Goal: Information Seeking & Learning: Find specific fact

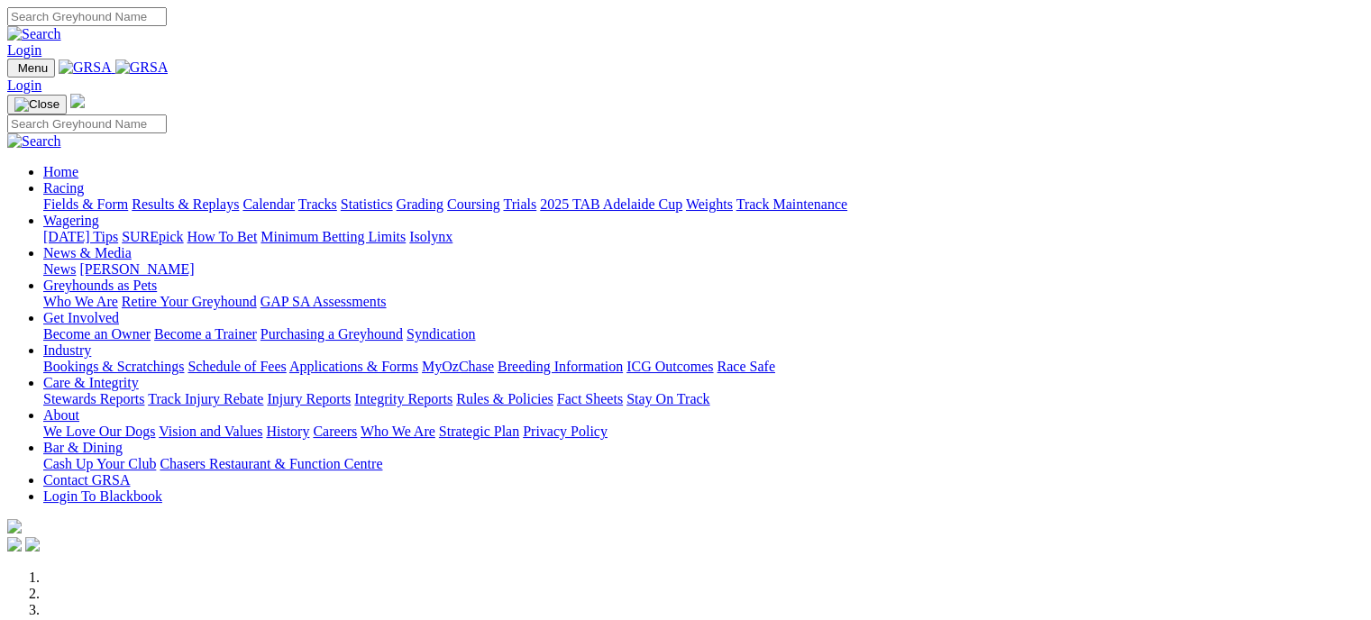
click at [235, 197] on link "Results & Replays" at bounding box center [185, 204] width 107 height 15
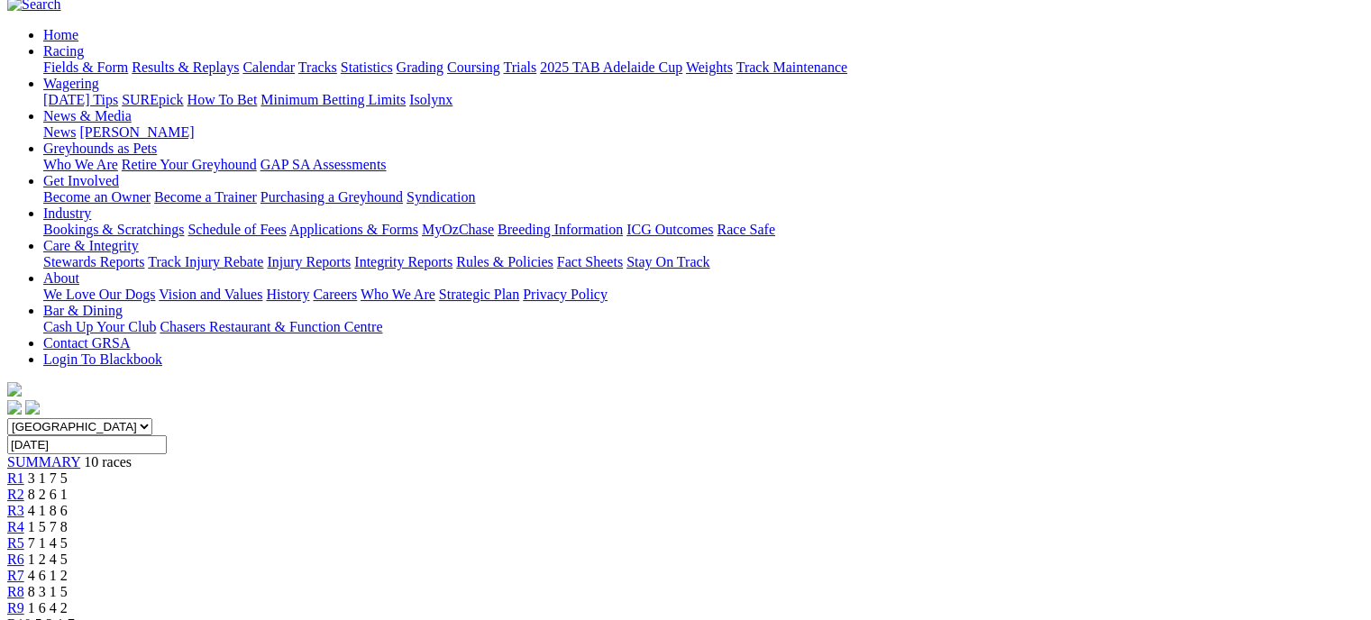
scroll to position [124, 0]
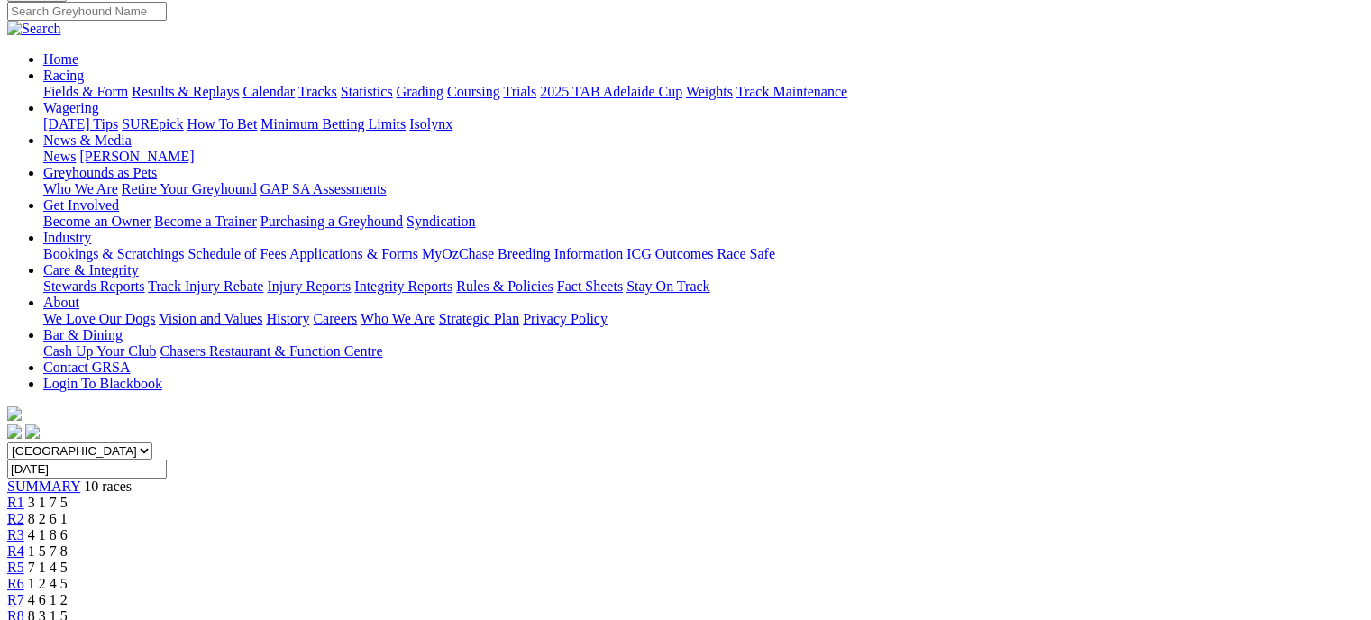
scroll to position [141, 0]
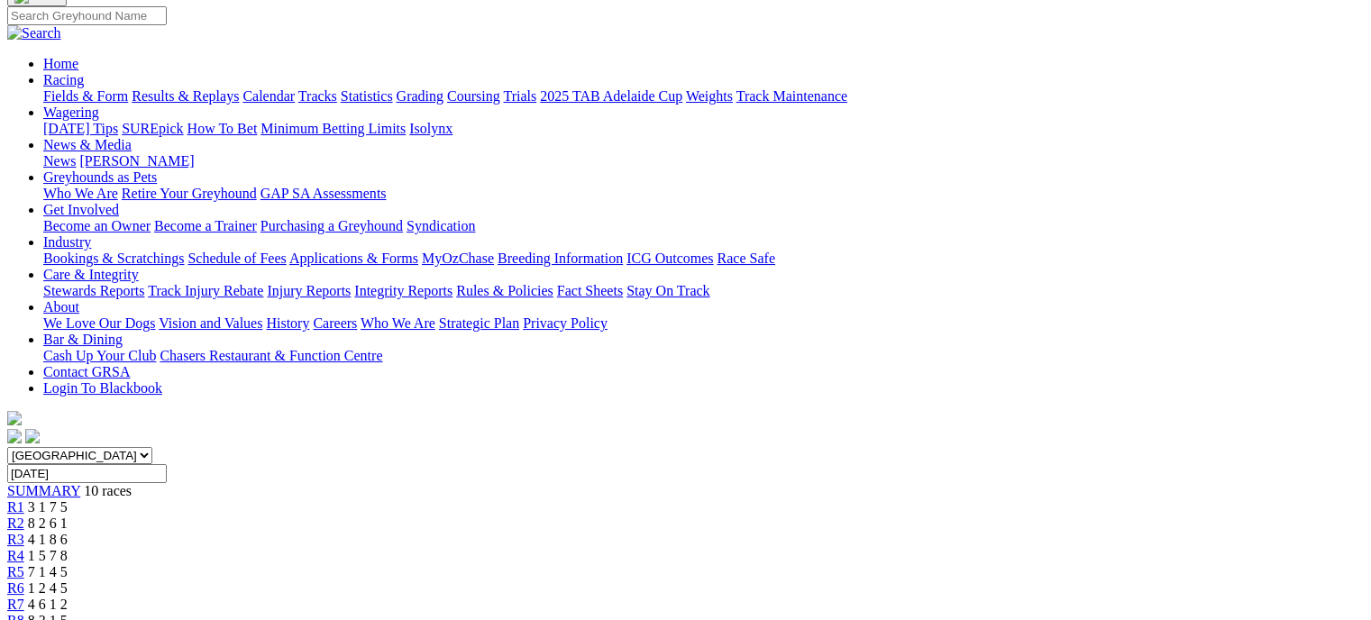
click at [327, 499] on div "R1 3 1 7 5" at bounding box center [685, 507] width 1357 height 16
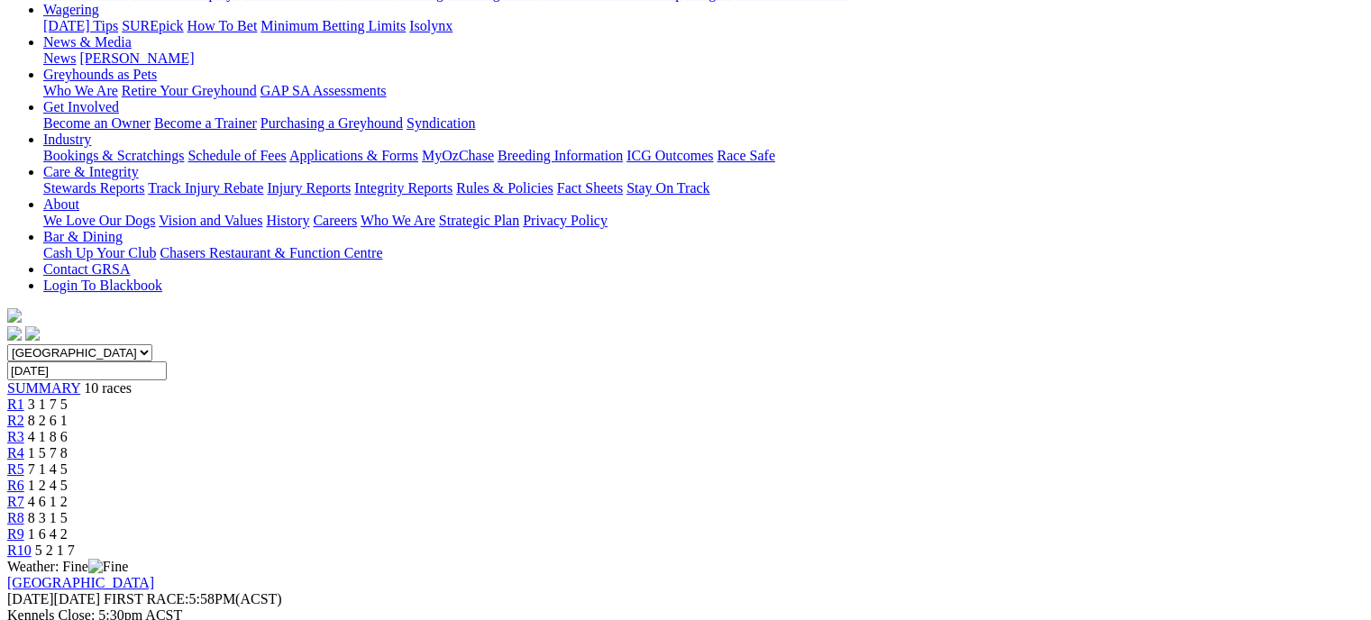
scroll to position [242, 0]
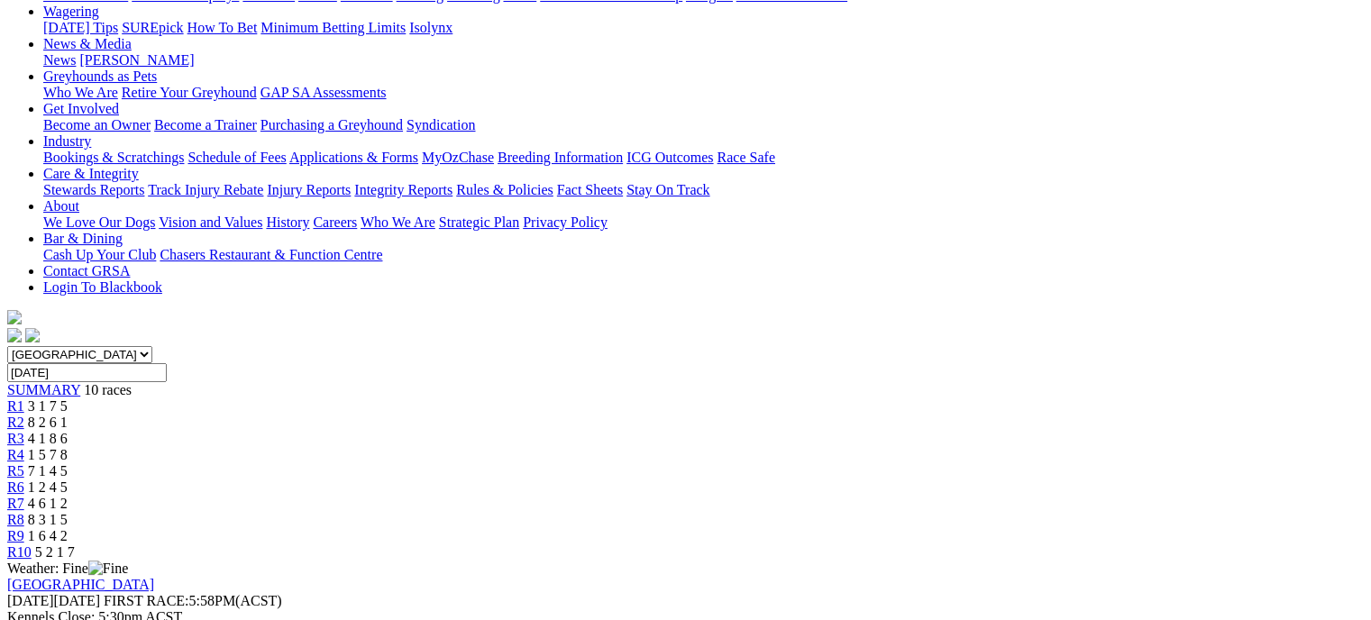
click at [440, 415] on div "R2 8 2 6 1" at bounding box center [685, 423] width 1357 height 16
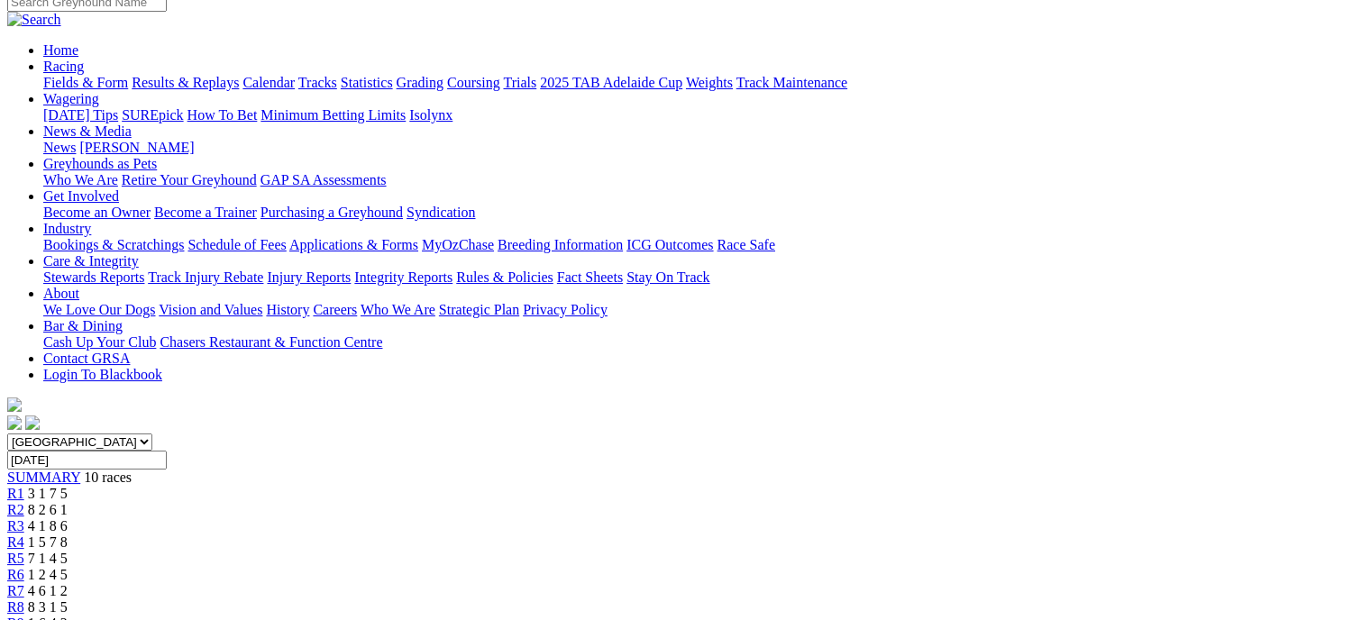
scroll to position [139, 0]
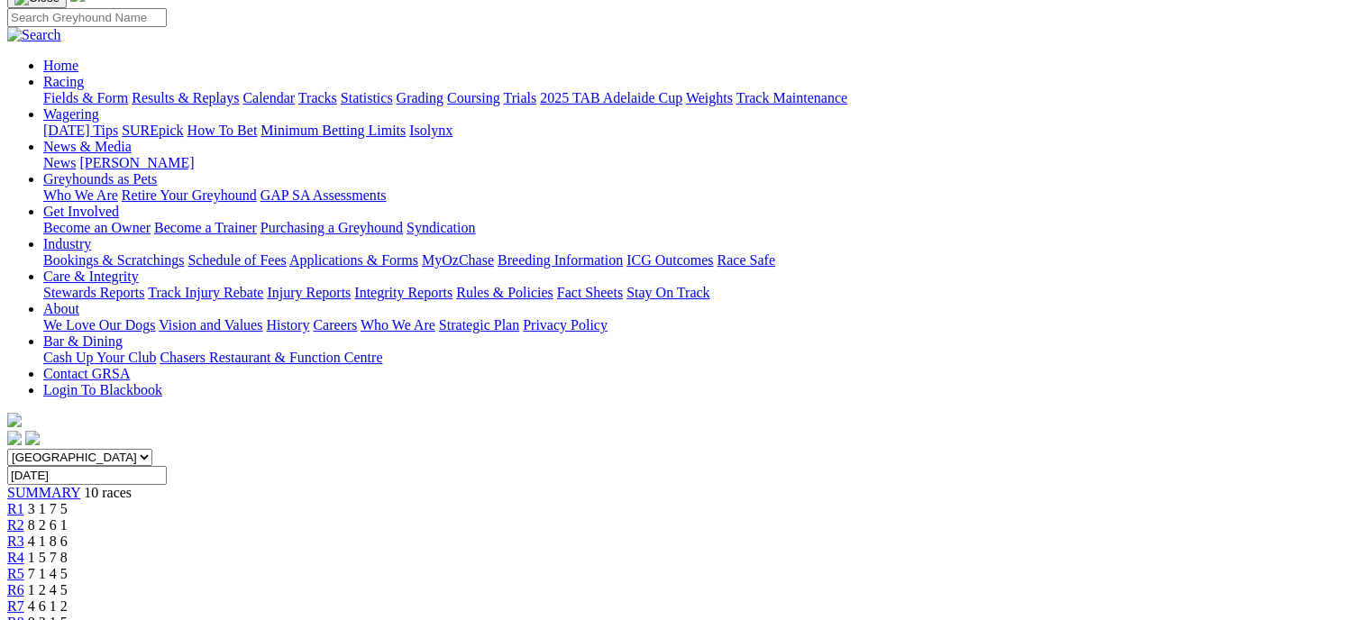
click at [533, 534] on div "R3 4 1 8 6" at bounding box center [685, 542] width 1357 height 16
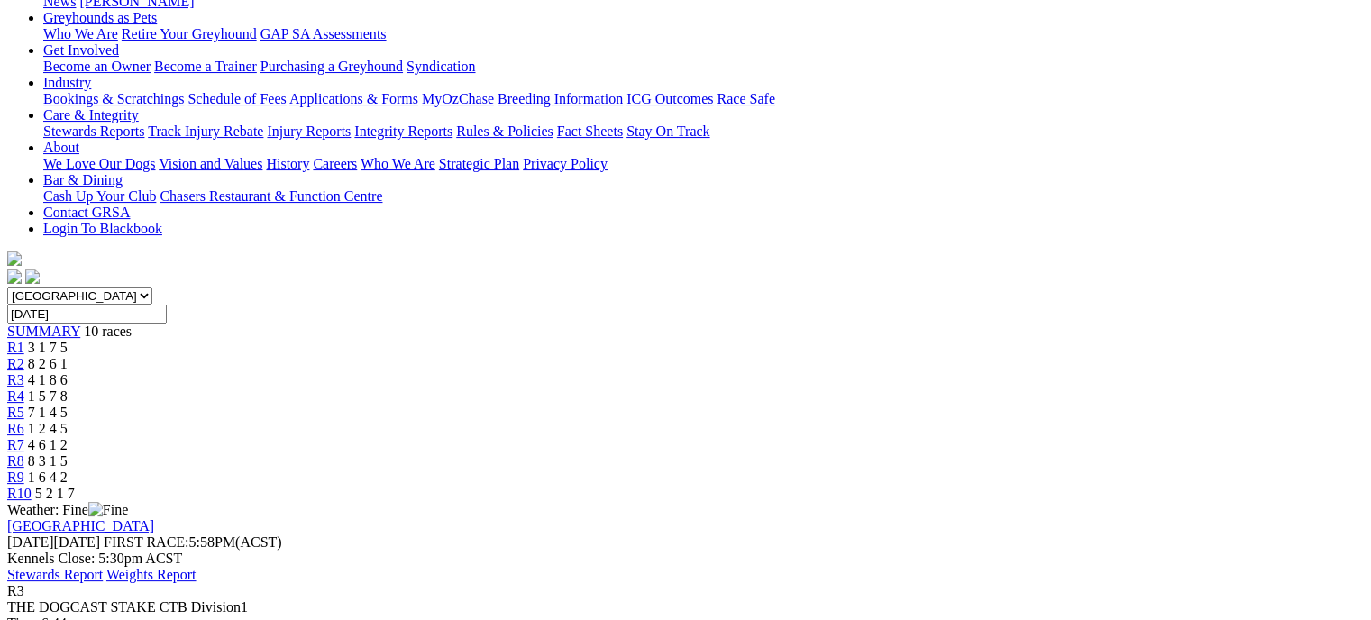
scroll to position [296, 0]
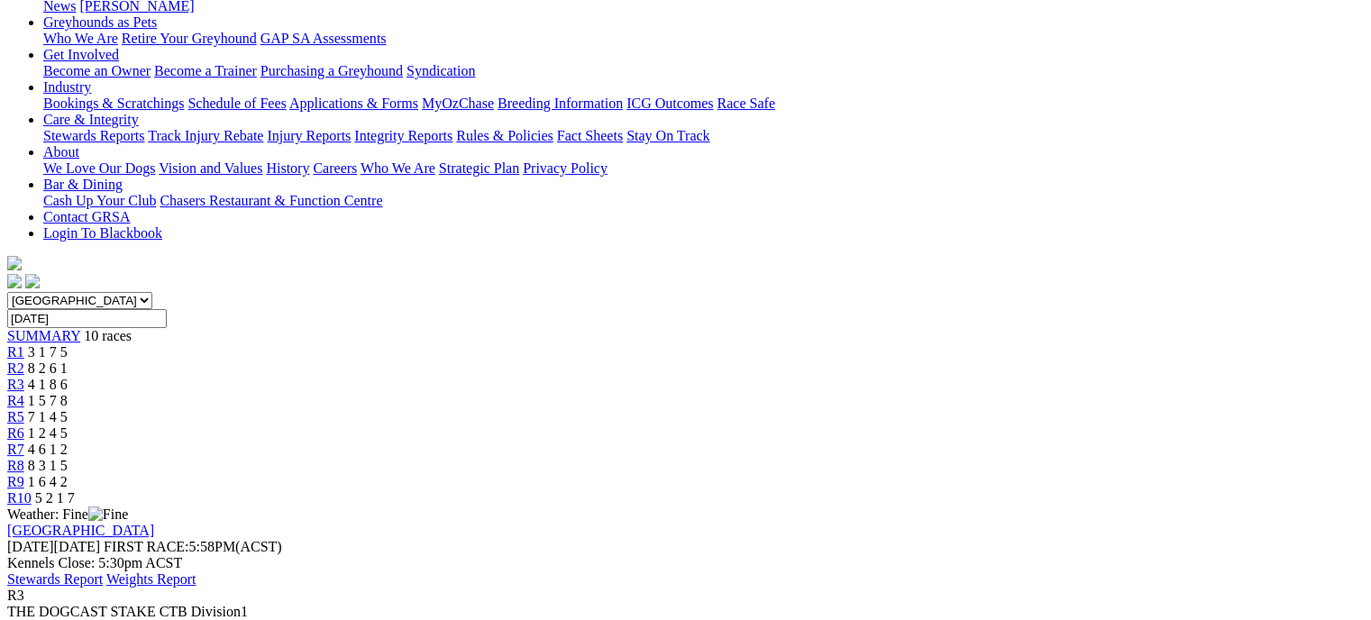
click at [68, 393] on span "1 5 7 8" at bounding box center [48, 400] width 40 height 15
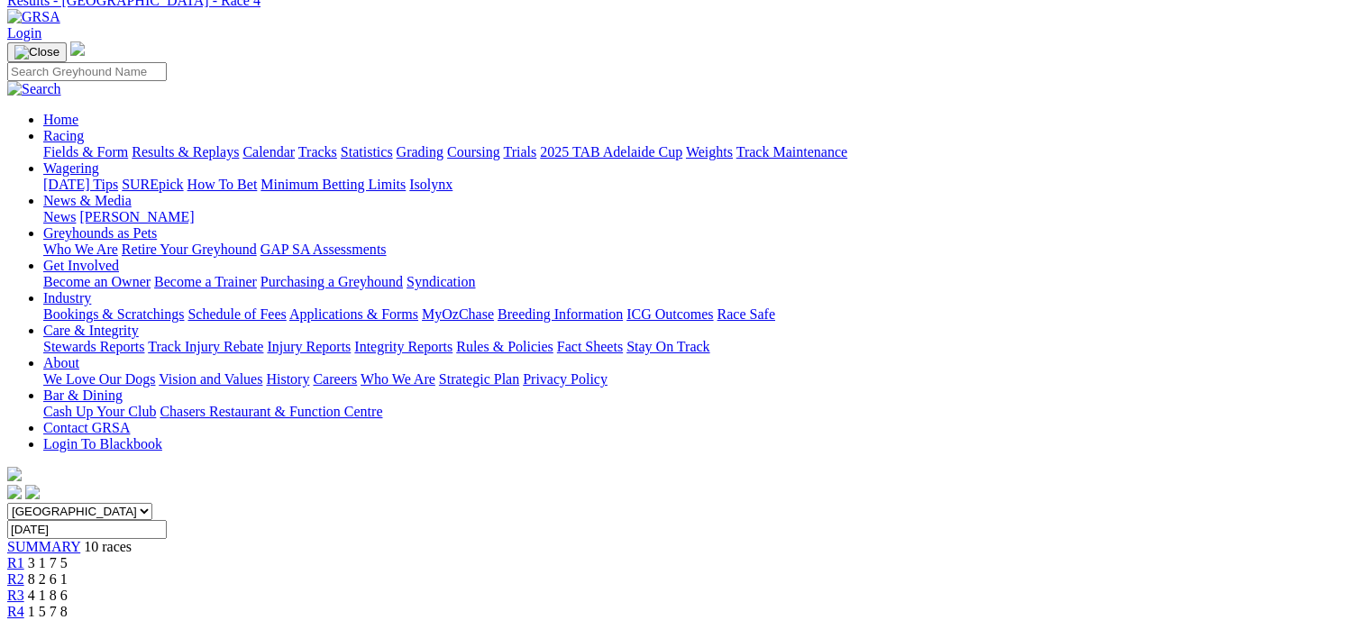
scroll to position [54, 0]
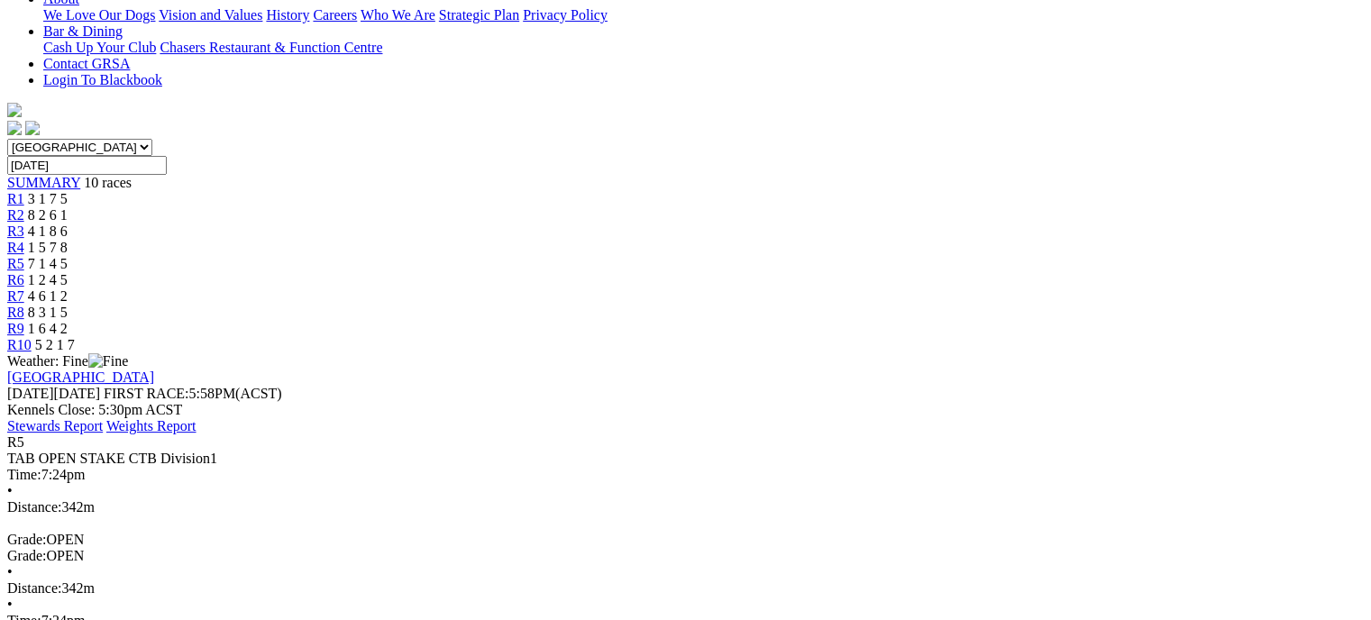
scroll to position [454, 0]
